Goal: Information Seeking & Learning: Check status

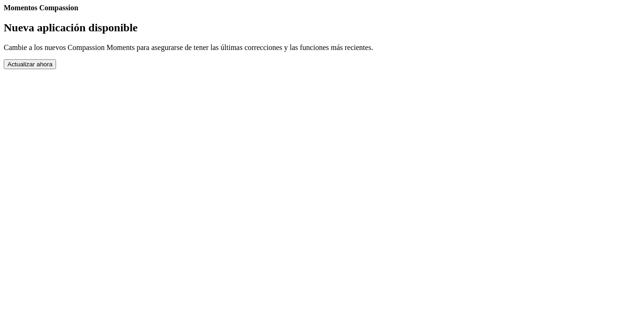
click at [4, 12] on link "Completed Moments" at bounding box center [4, 12] width 0 height 0
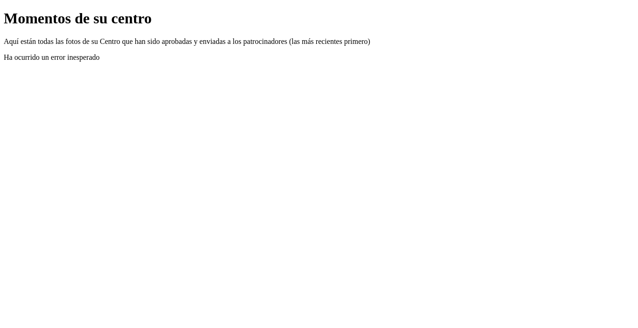
click at [305, 62] on div "Aquí están todas las fotos de su Centro que han sido aprobadas y enviadas a los…" at bounding box center [319, 49] width 631 height 24
drag, startPoint x: 339, startPoint y: 96, endPoint x: 609, endPoint y: 2, distance: 286.3
click at [342, 62] on div "Ha ocurrido un error inesperado" at bounding box center [319, 57] width 631 height 8
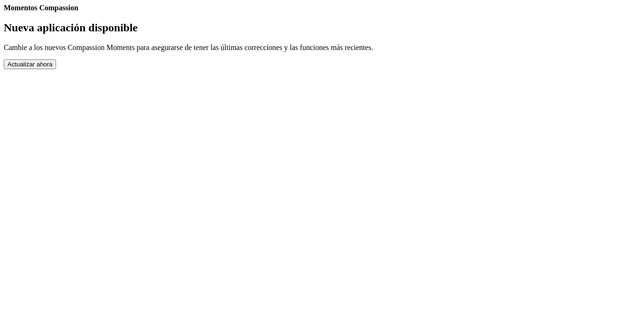
click at [56, 69] on button "Actualizar ahora" at bounding box center [30, 64] width 52 height 10
